Goal: Task Accomplishment & Management: Use online tool/utility

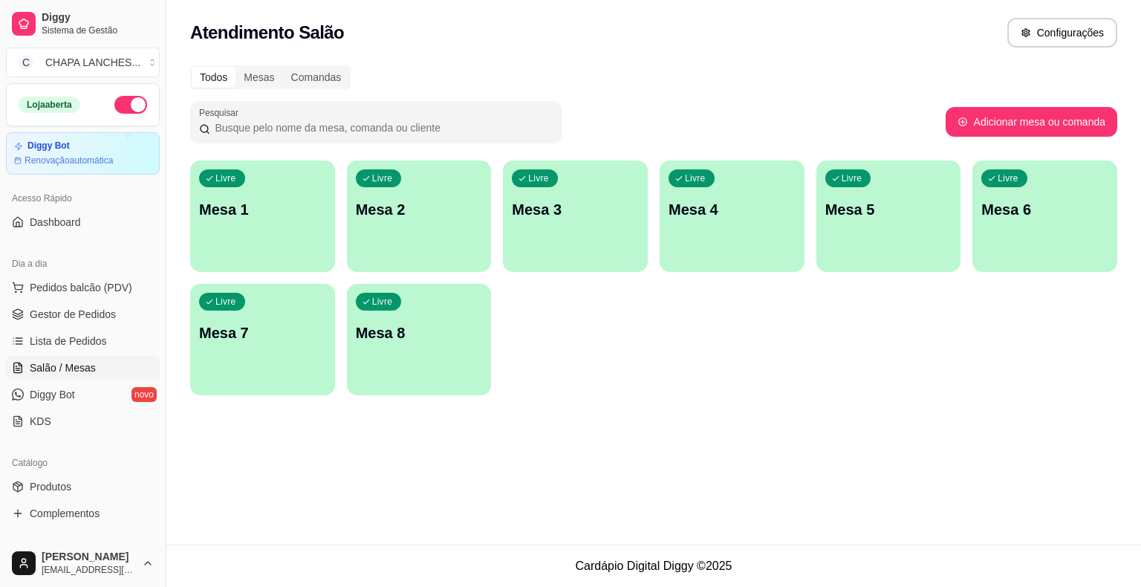
click at [290, 233] on div "Livre Mesa 1" at bounding box center [262, 207] width 145 height 94
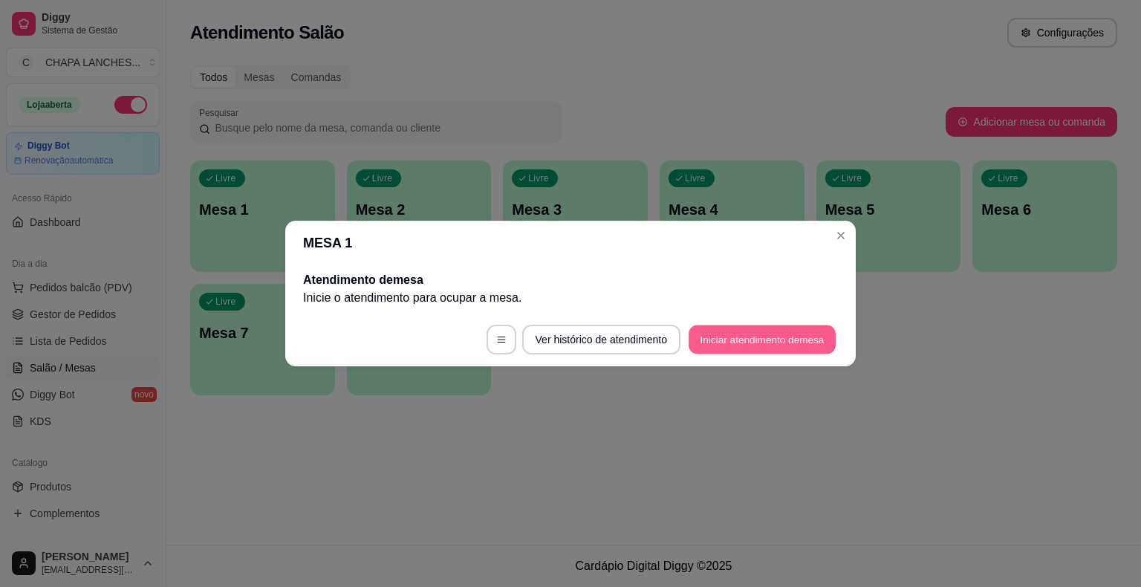
click at [786, 342] on button "Iniciar atendimento de mesa" at bounding box center [761, 339] width 147 height 29
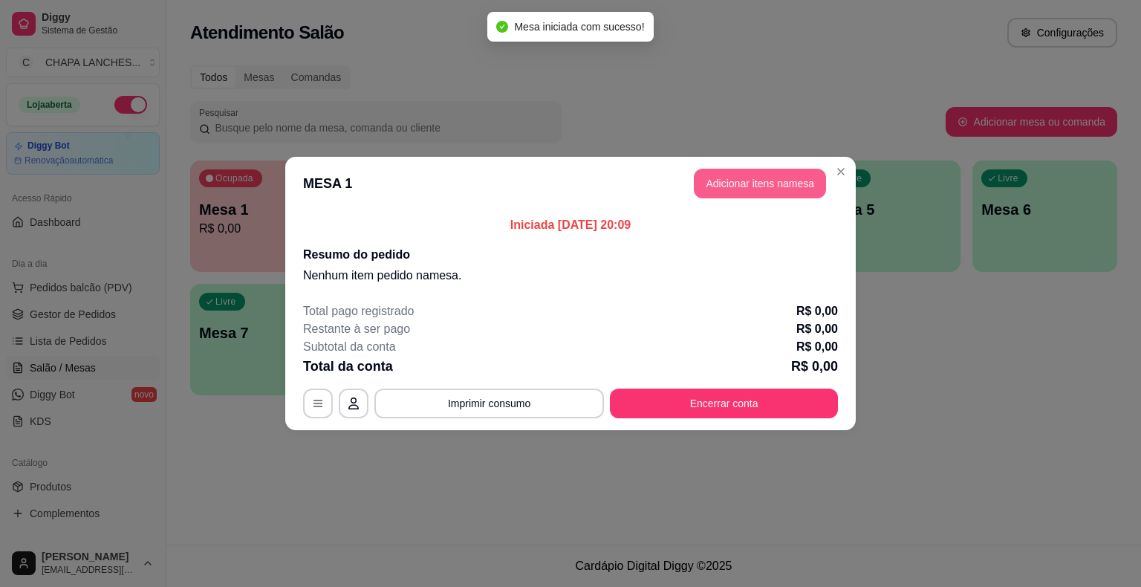
click at [721, 183] on button "Adicionar itens na mesa" at bounding box center [760, 184] width 132 height 30
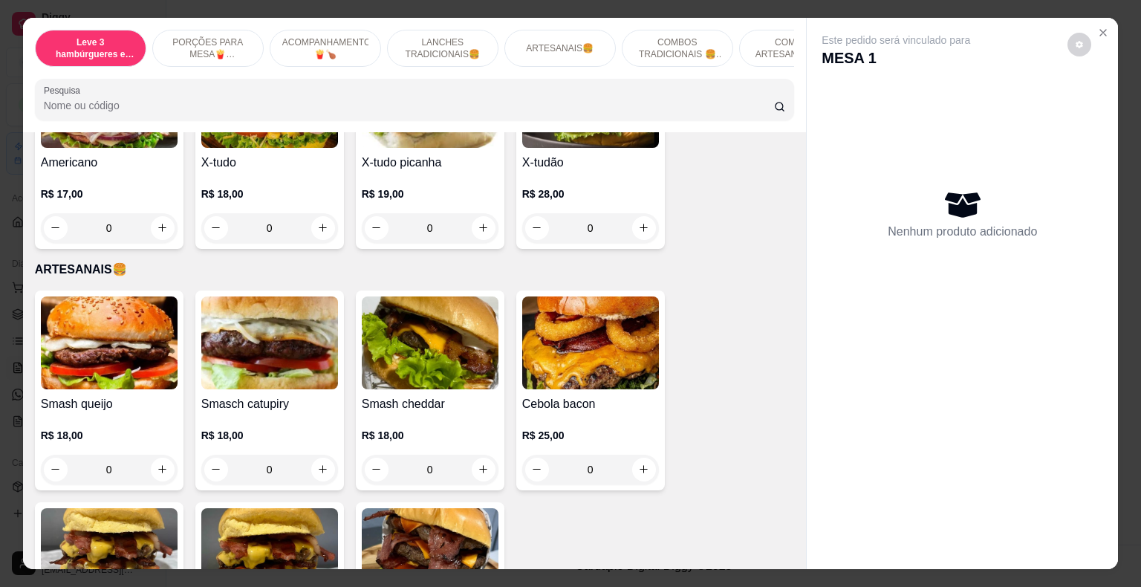
scroll to position [1708, 0]
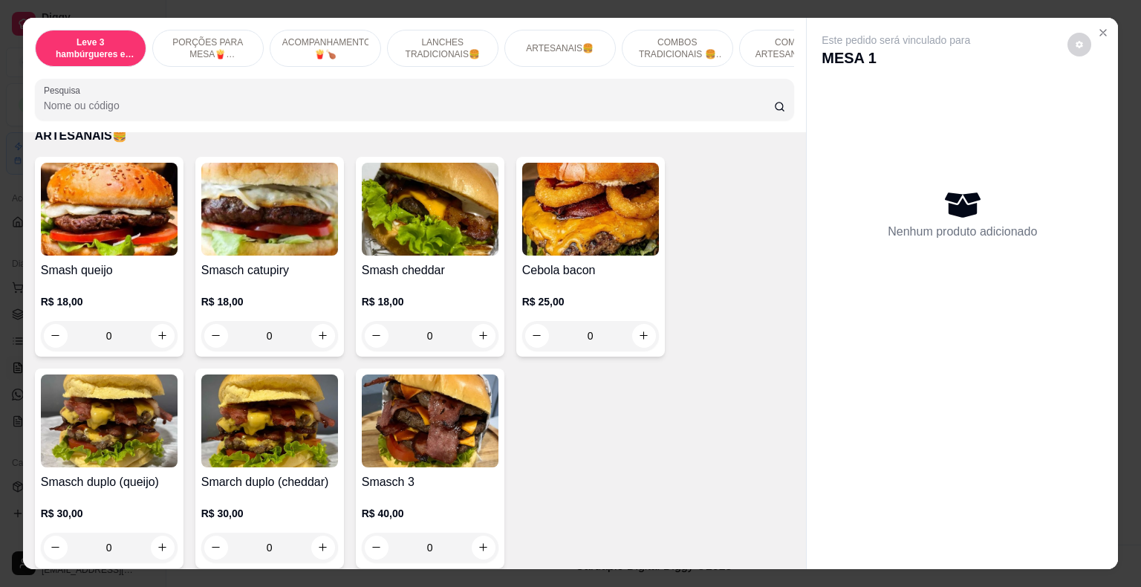
click at [160, 321] on div "0" at bounding box center [109, 336] width 137 height 30
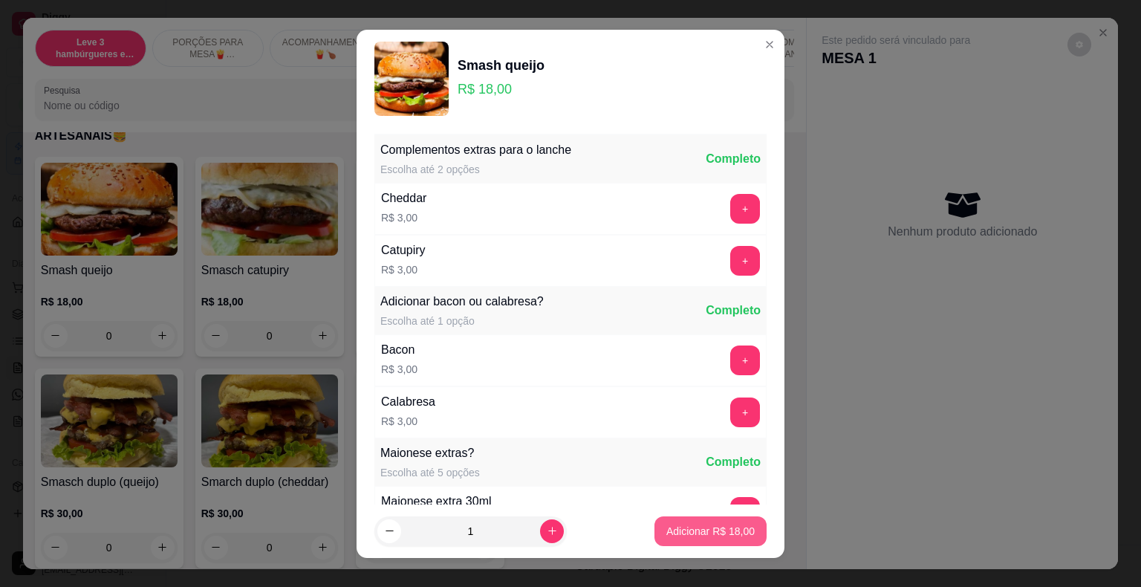
click at [674, 530] on p "Adicionar R$ 18,00" at bounding box center [710, 531] width 88 height 15
type input "1"
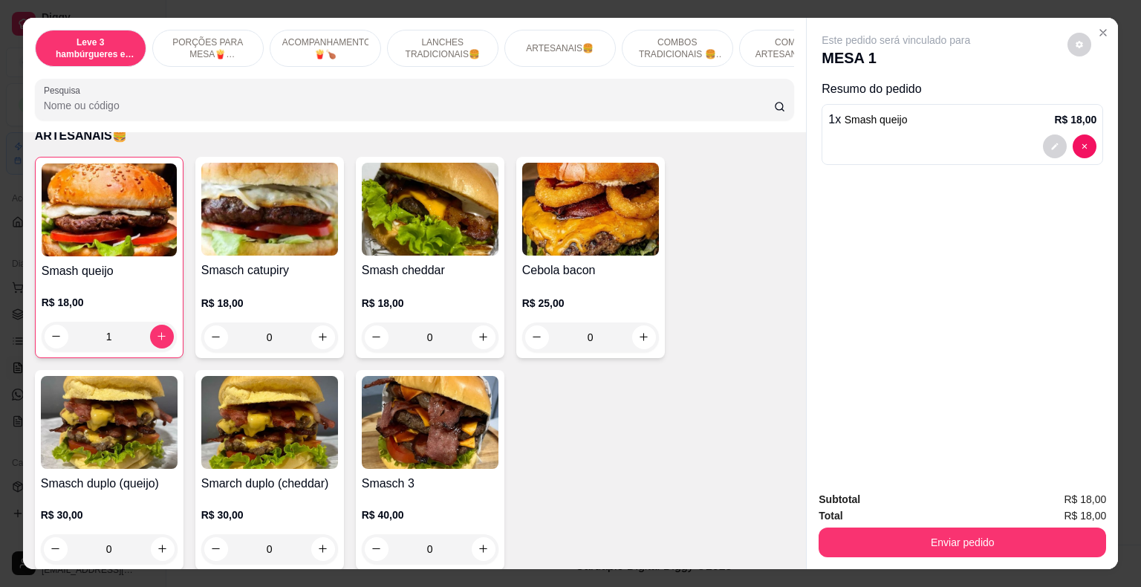
click at [149, 534] on div "0" at bounding box center [109, 549] width 137 height 30
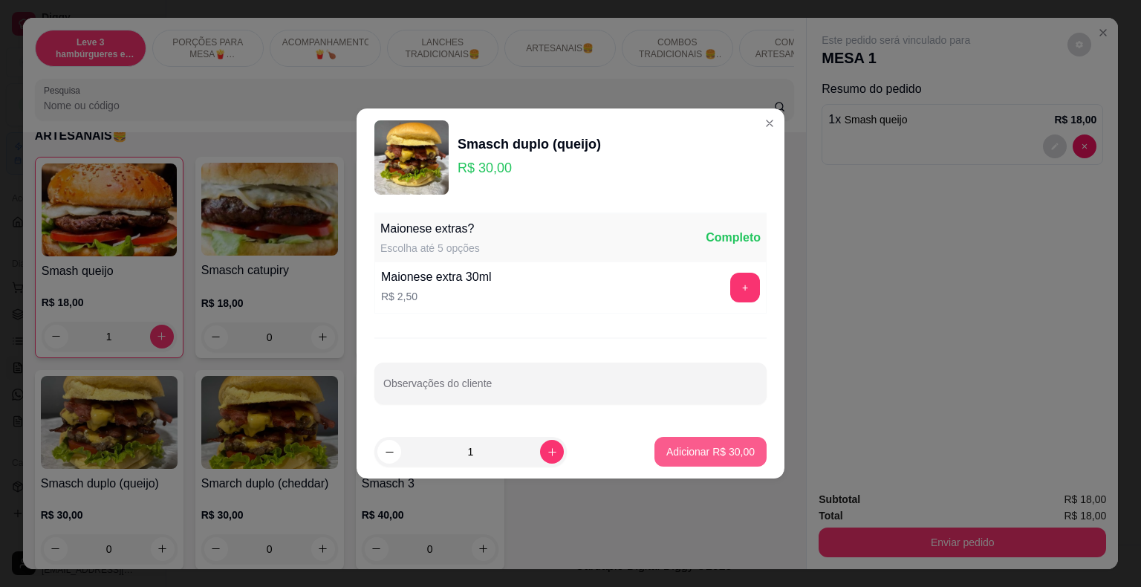
click at [704, 454] on p "Adicionar R$ 30,00" at bounding box center [710, 451] width 88 height 15
type input "1"
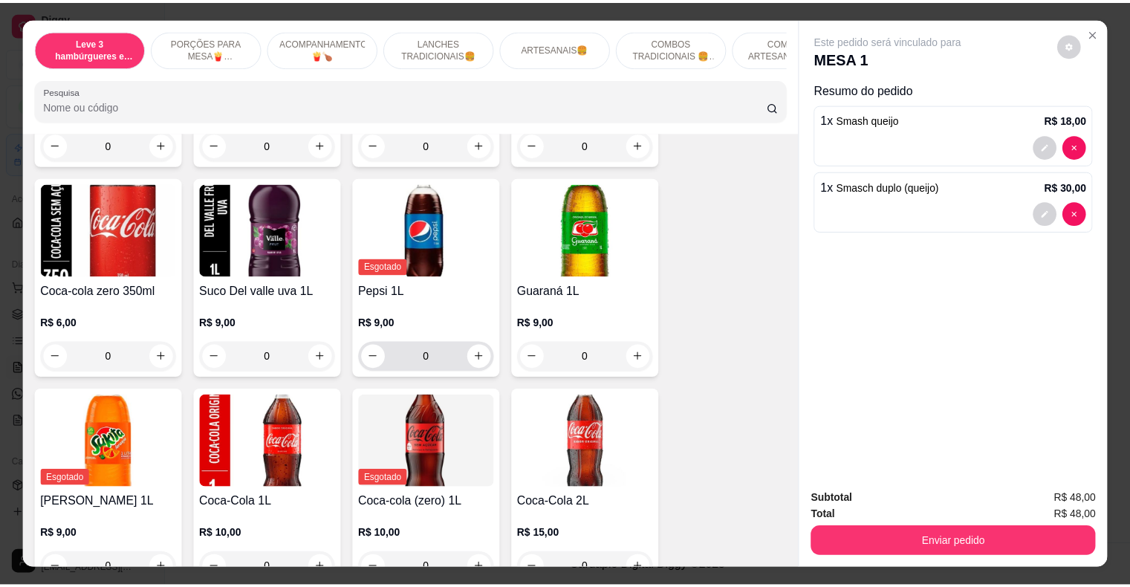
scroll to position [3639, 0]
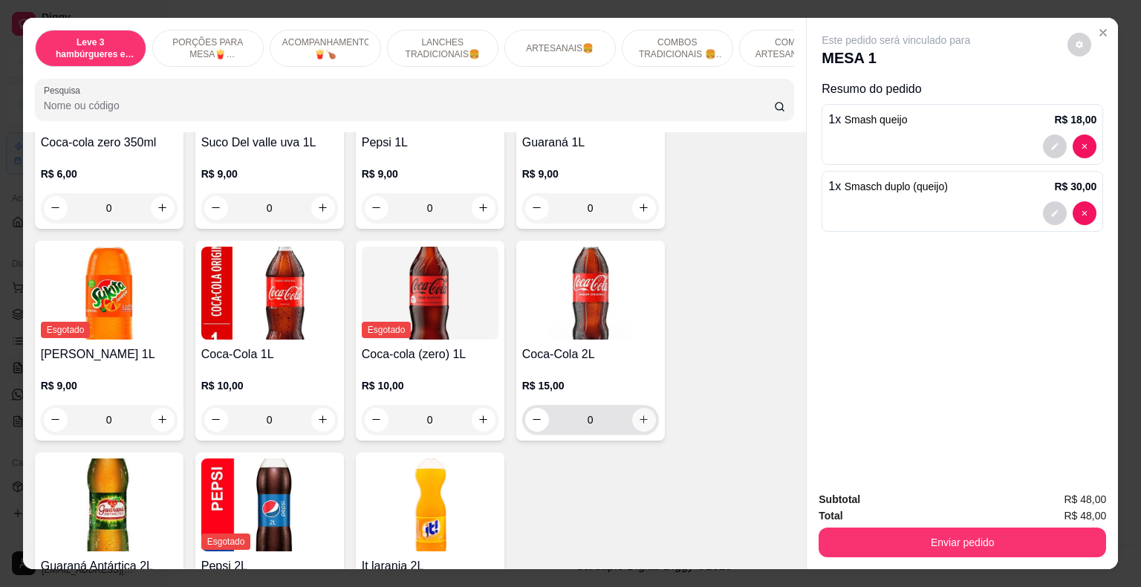
click at [640, 414] on icon "increase-product-quantity" at bounding box center [643, 419] width 11 height 11
type input "1"
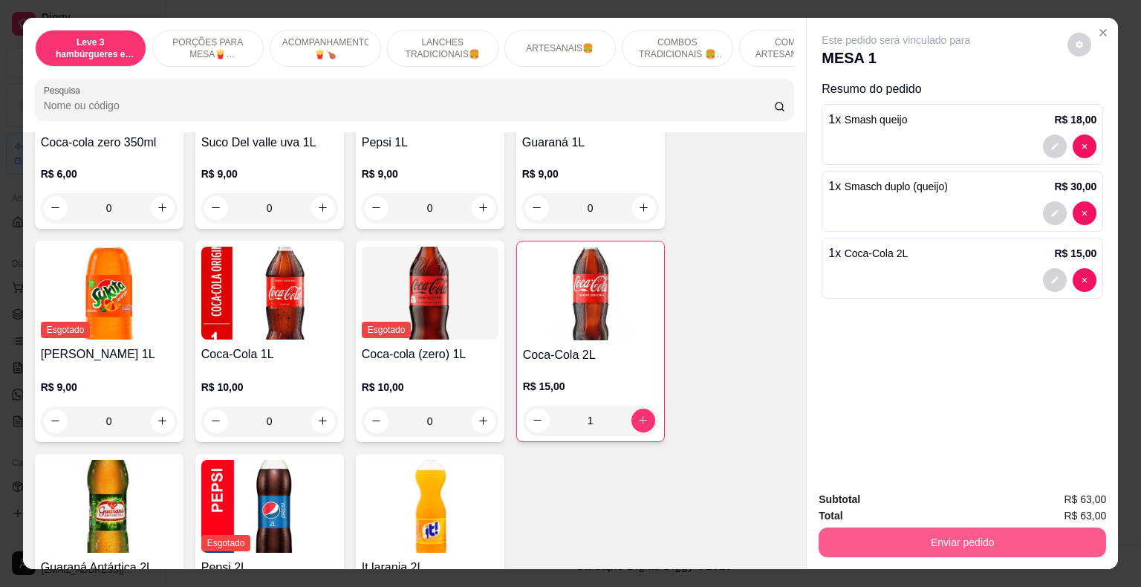
click at [976, 541] on button "Enviar pedido" at bounding box center [961, 542] width 287 height 30
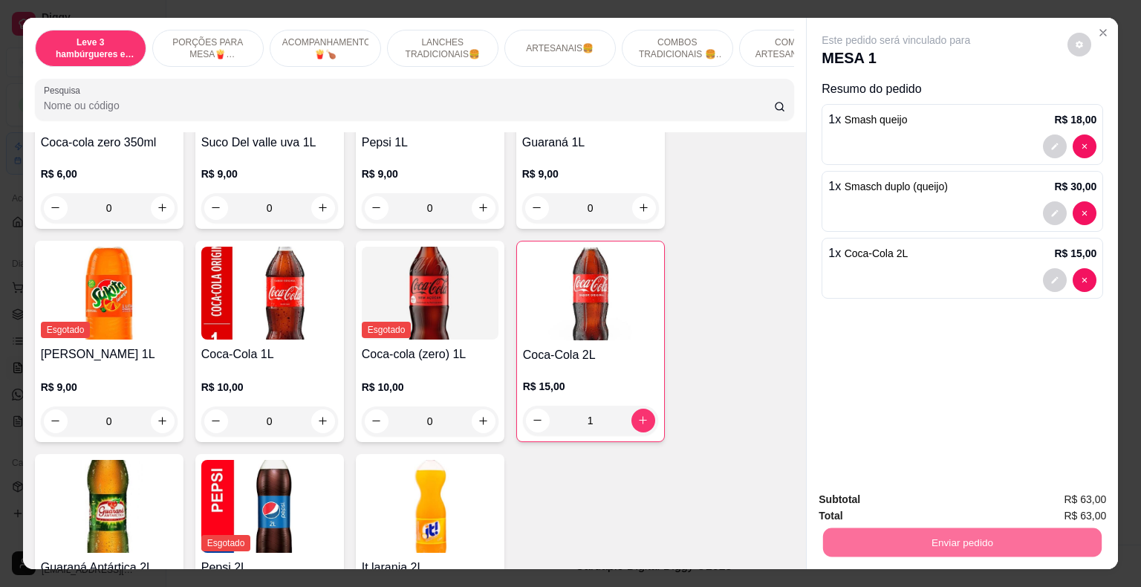
click at [928, 504] on button "Não registrar e enviar pedido" at bounding box center [913, 499] width 150 height 27
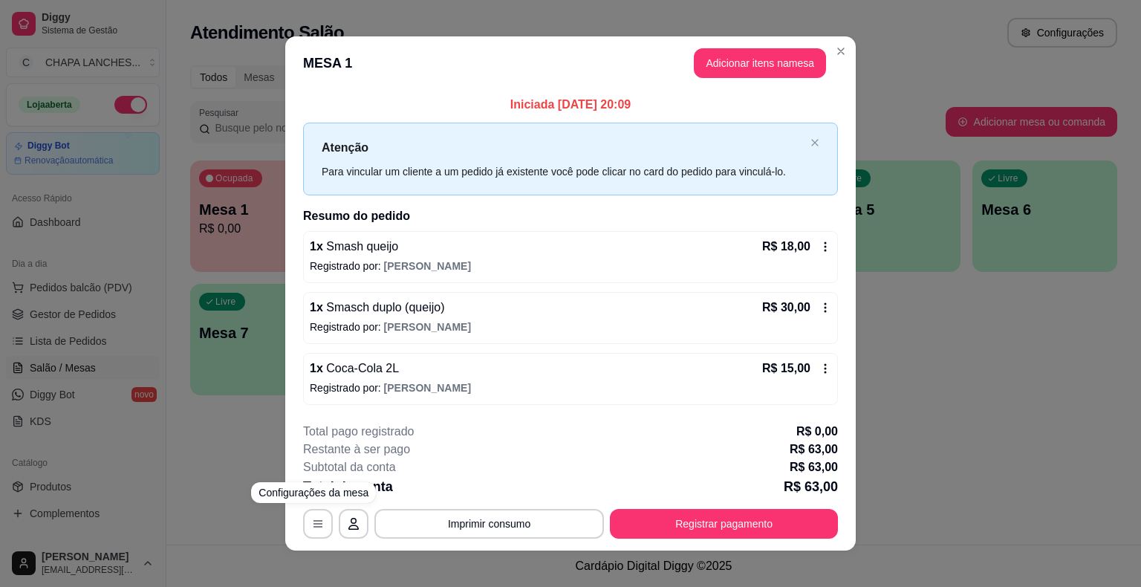
click at [238, 518] on div "**********" at bounding box center [570, 293] width 1141 height 587
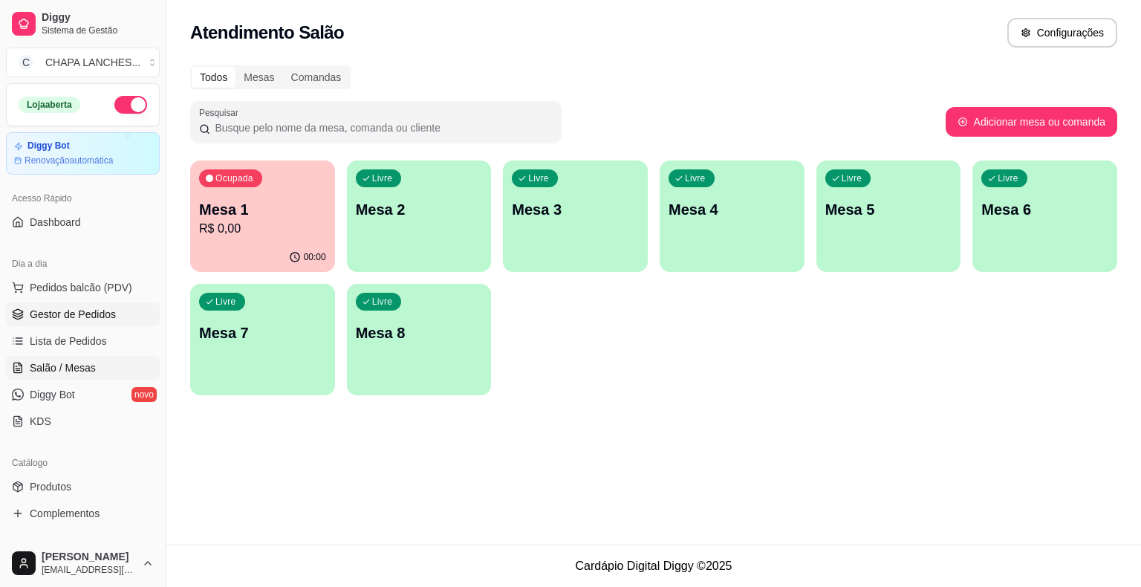
click at [65, 309] on span "Gestor de Pedidos" at bounding box center [73, 314] width 86 height 15
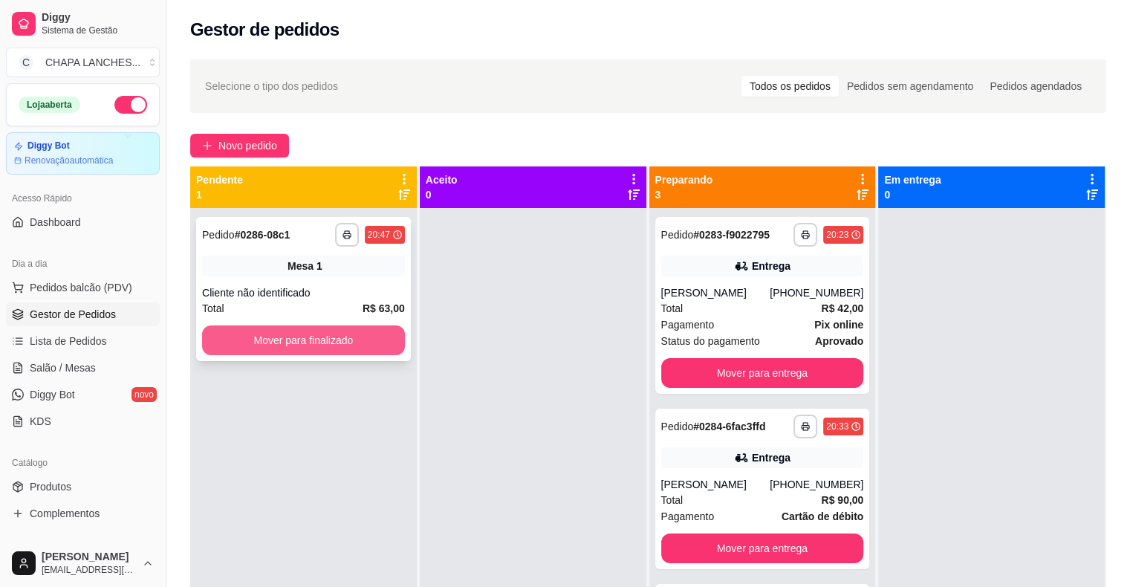
click at [276, 340] on button "Mover para finalizado" at bounding box center [303, 340] width 203 height 30
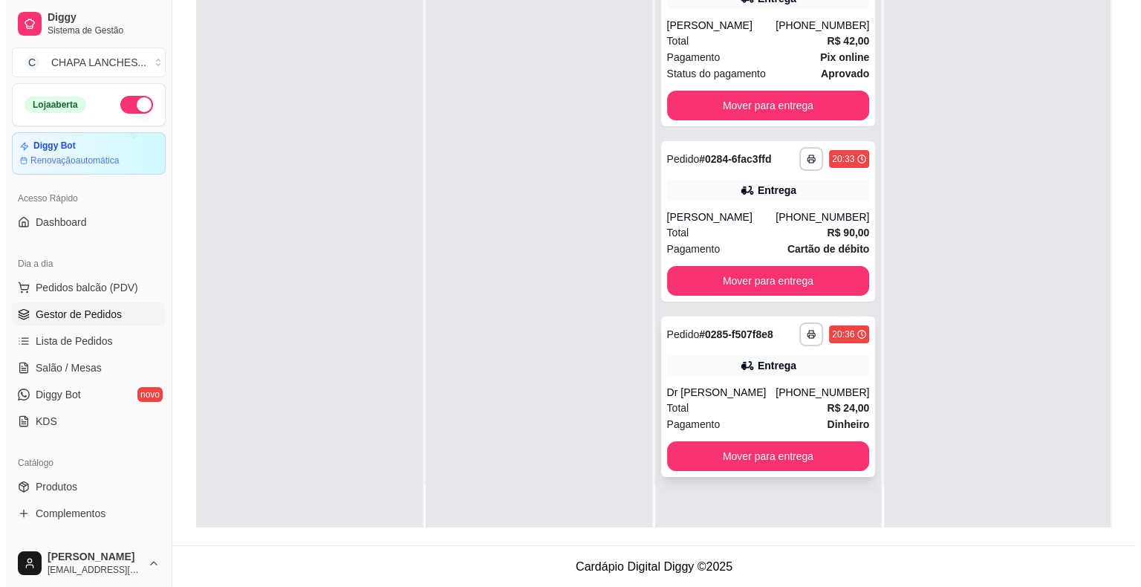
scroll to position [226, 0]
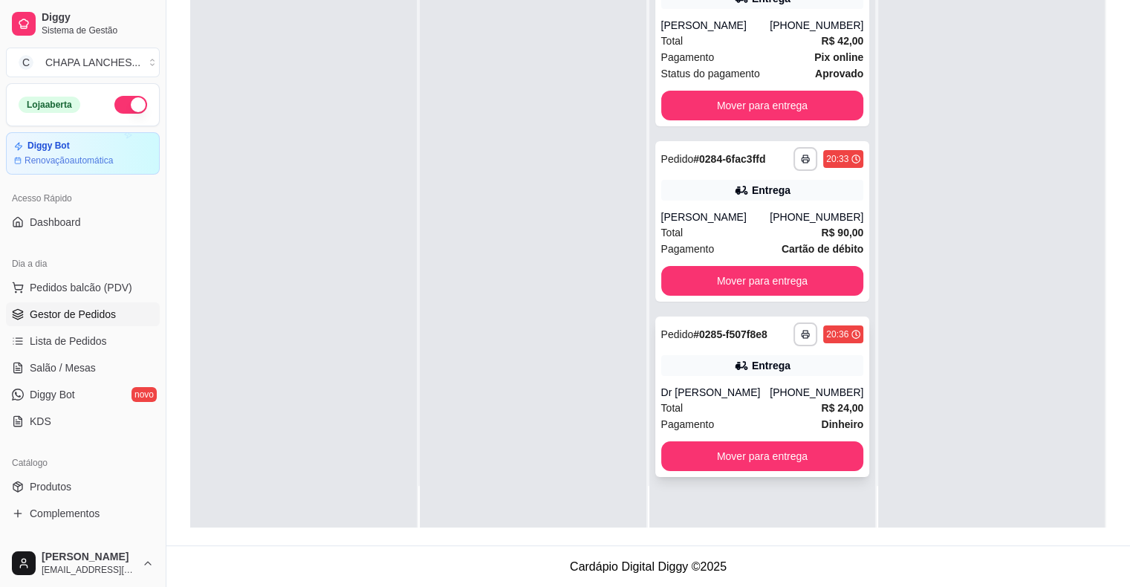
click at [715, 409] on div "Total R$ 24,00" at bounding box center [762, 408] width 203 height 16
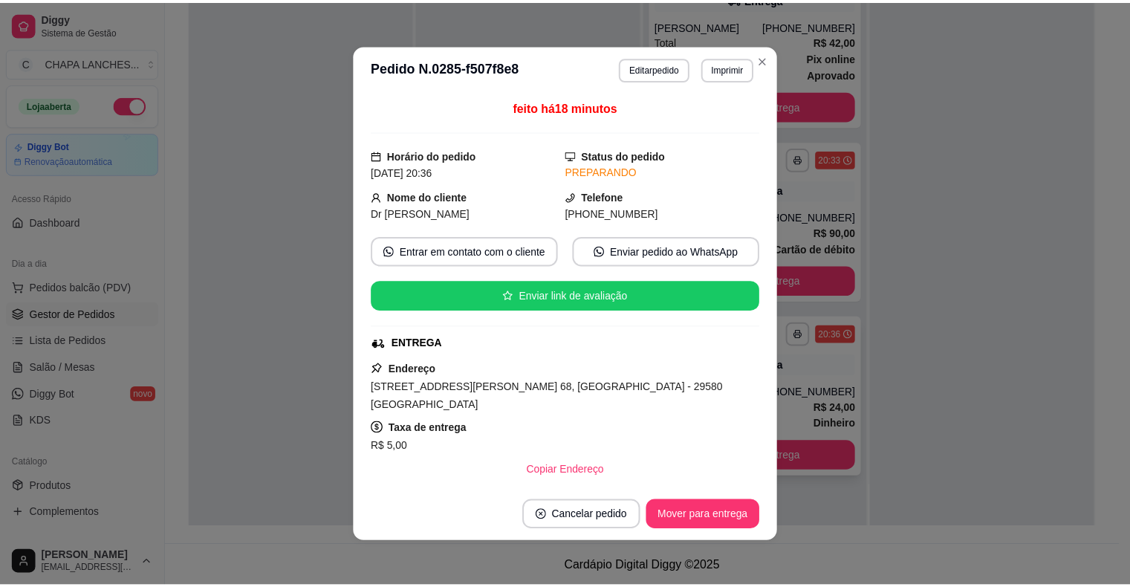
scroll to position [268, 0]
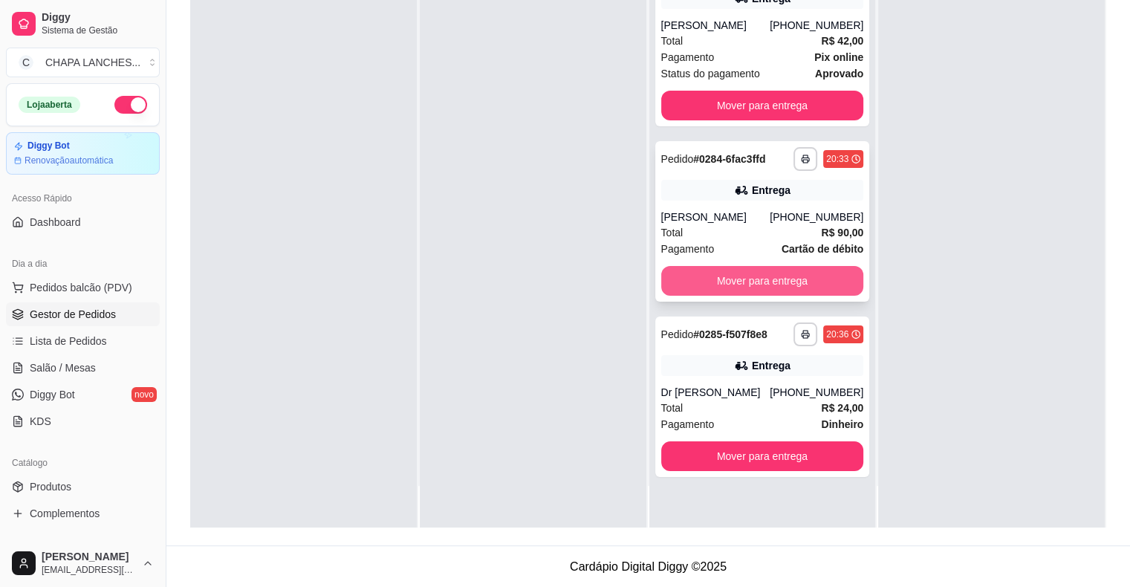
click at [734, 284] on button "Mover para entrega" at bounding box center [762, 281] width 203 height 30
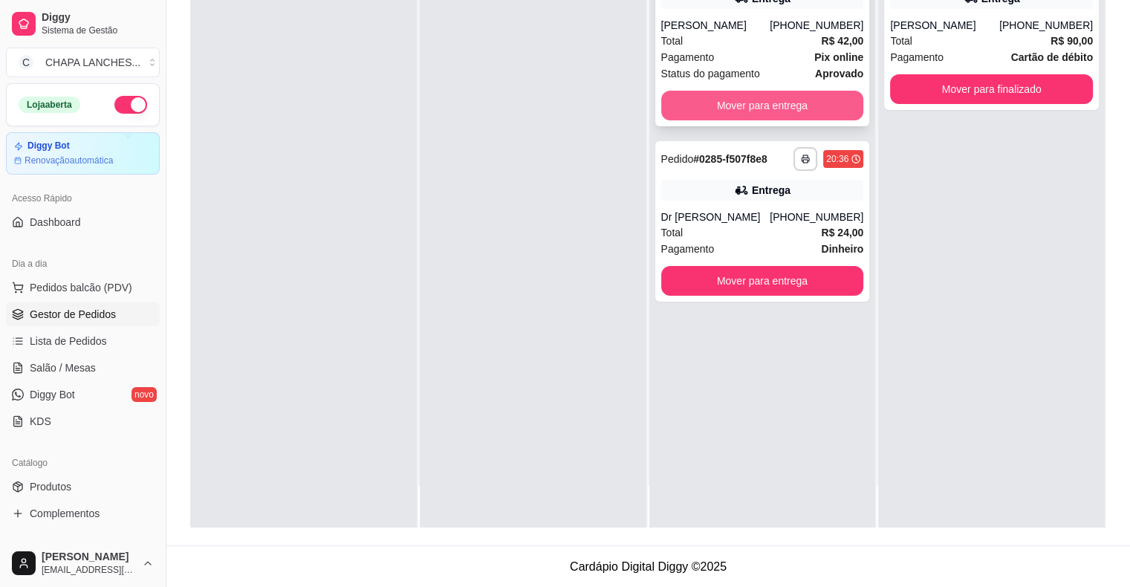
click at [754, 106] on button "Mover para entrega" at bounding box center [762, 106] width 203 height 30
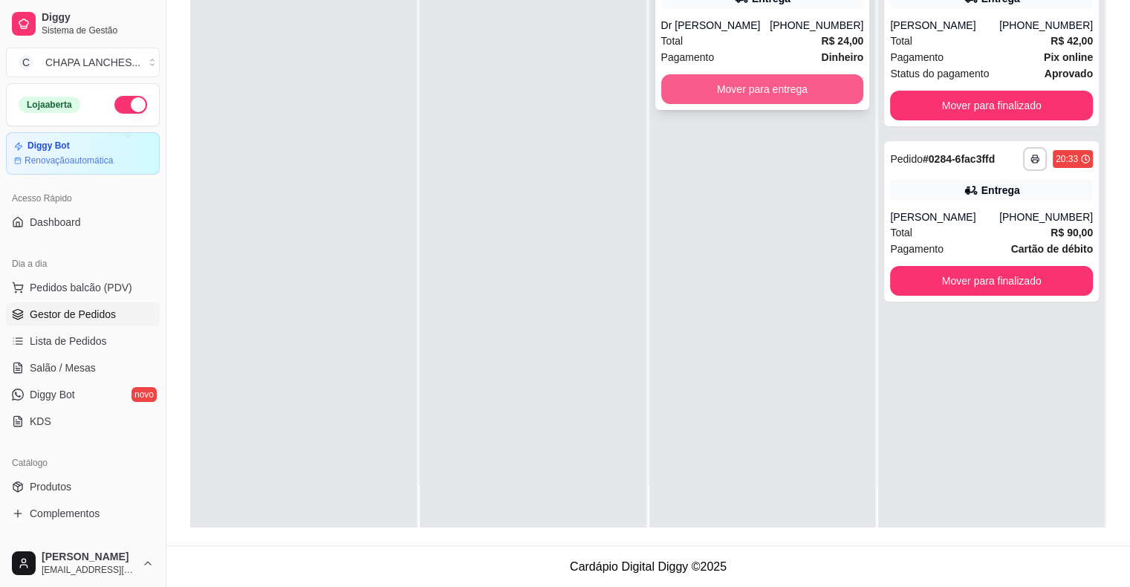
click at [755, 83] on button "Mover para entrega" at bounding box center [762, 89] width 203 height 30
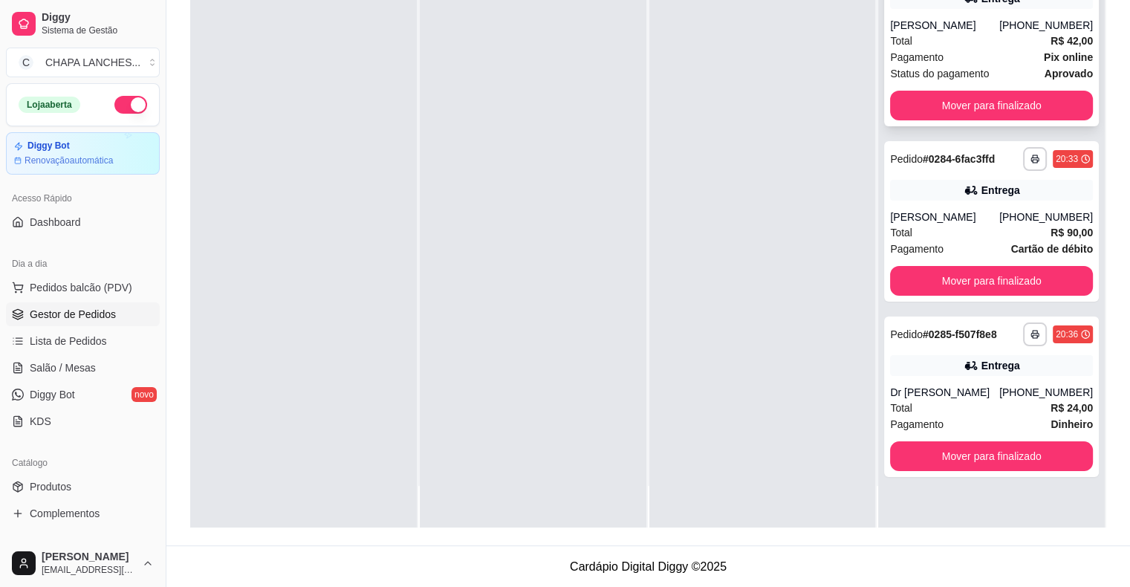
click at [982, 40] on div "Total R$ 42,00" at bounding box center [991, 41] width 203 height 16
click at [948, 231] on div "Total R$ 90,00" at bounding box center [991, 232] width 203 height 16
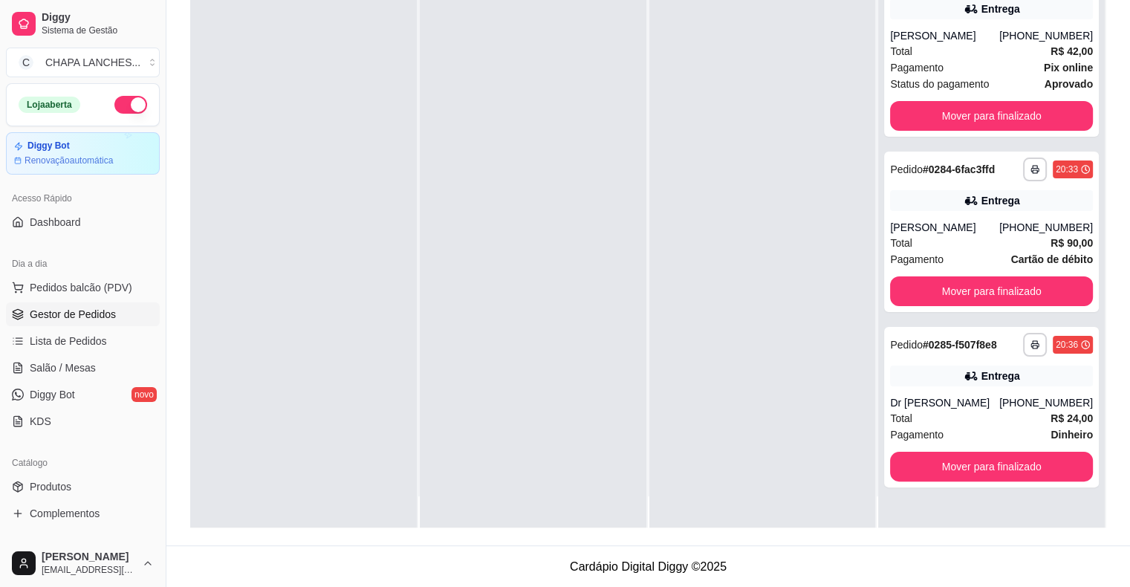
scroll to position [0, 0]
